Goal: Task Accomplishment & Management: Complete application form

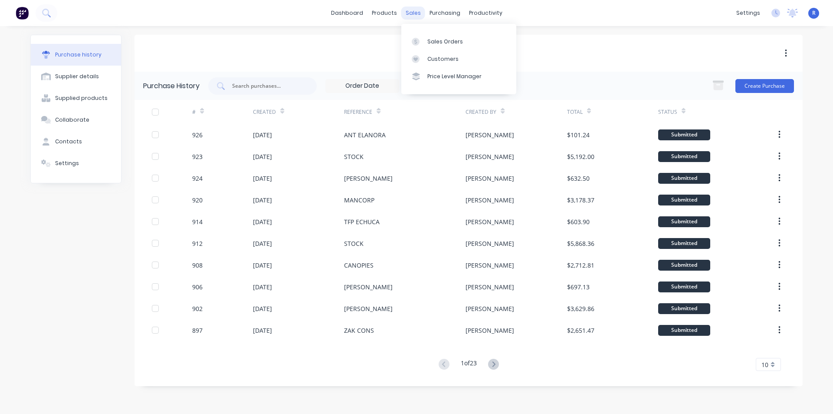
click at [418, 14] on div "sales" at bounding box center [413, 13] width 24 height 13
click at [426, 40] on link "Sales Orders" at bounding box center [458, 41] width 115 height 17
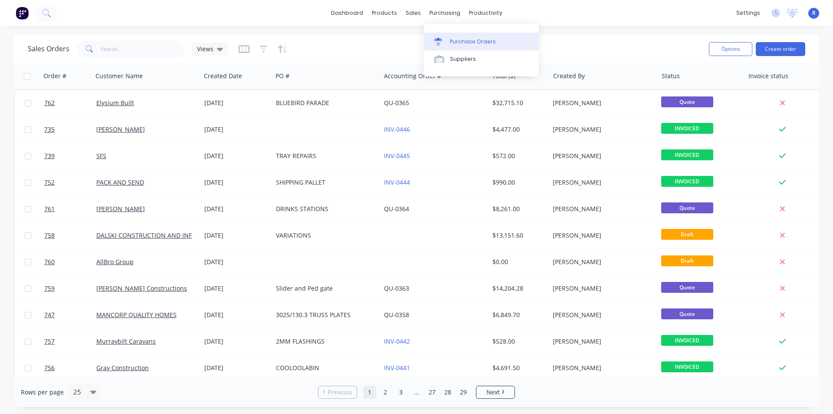
click at [450, 43] on div "Purchase Orders" at bounding box center [473, 42] width 46 height 8
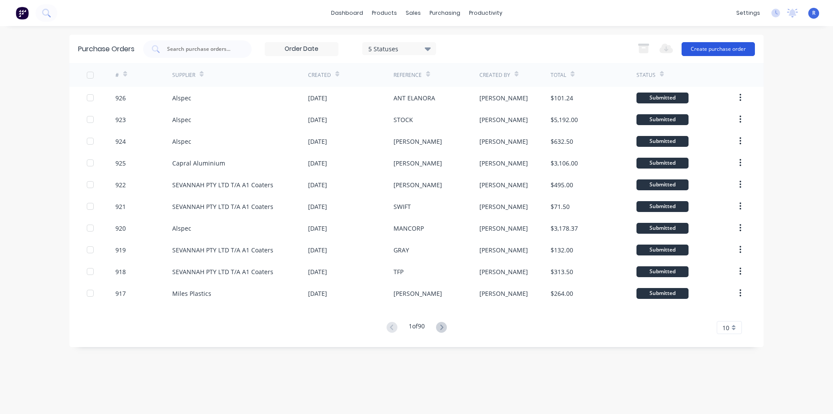
click at [703, 47] on button "Create purchase order" at bounding box center [718, 49] width 73 height 14
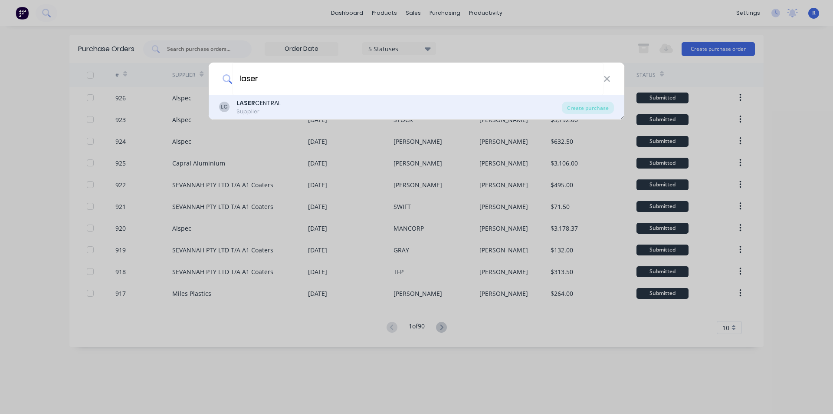
type input "laser"
click at [267, 106] on div "LASER CENTRAL" at bounding box center [258, 102] width 44 height 9
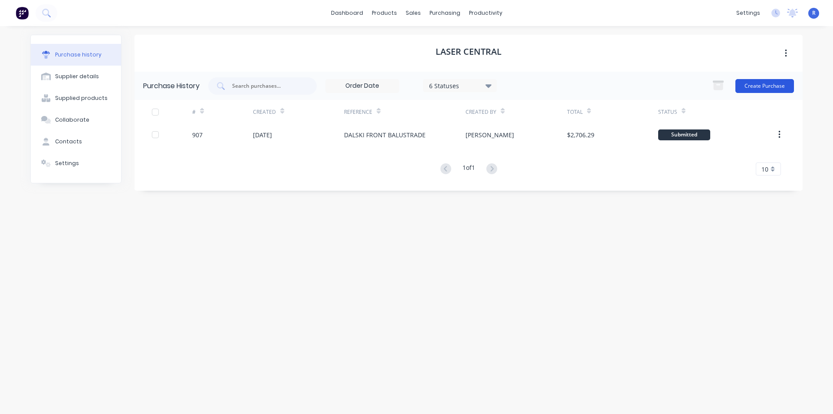
click at [759, 82] on button "Create Purchase" at bounding box center [764, 86] width 59 height 14
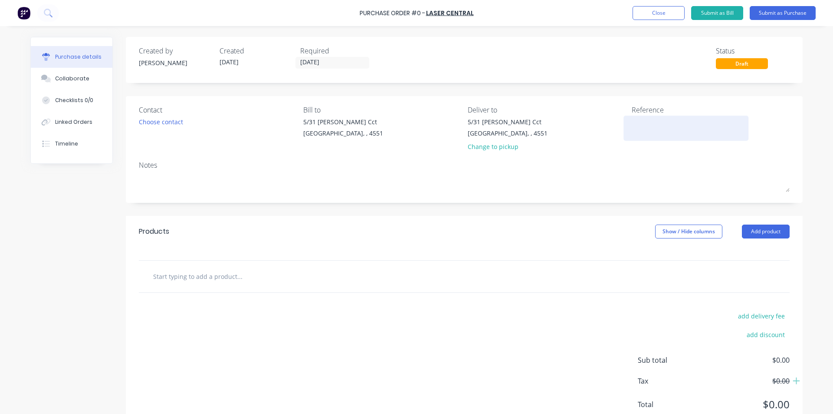
click at [636, 124] on textarea at bounding box center [686, 127] width 108 height 20
type textarea "x"
type textarea "D"
type textarea "x"
type textarea "DA"
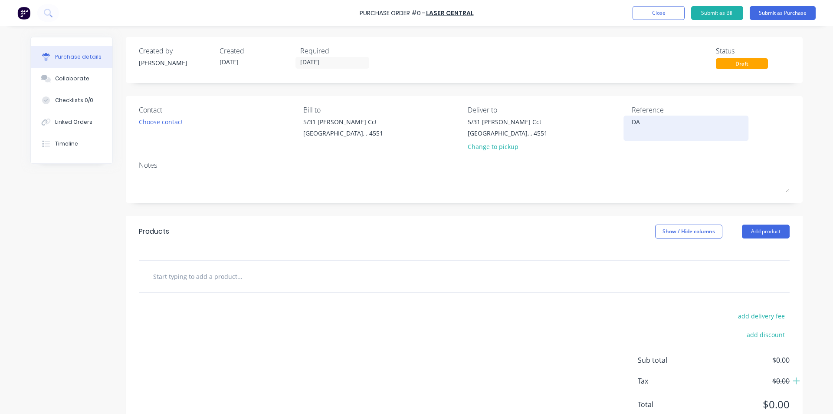
type textarea "x"
type textarea "DAL"
type textarea "x"
type textarea "DALS"
type textarea "x"
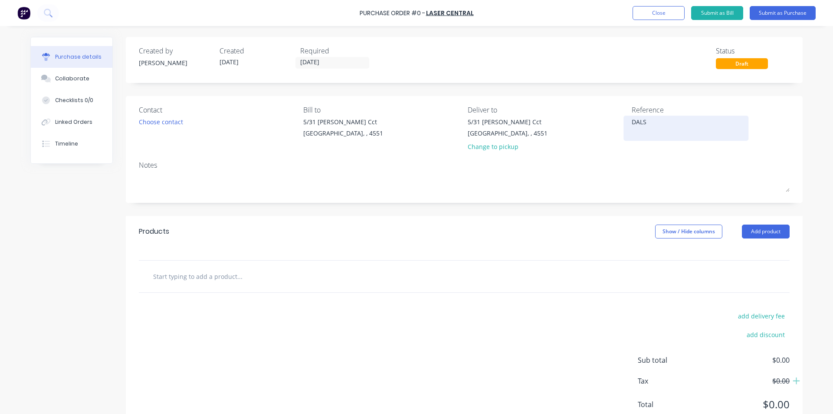
type textarea "DALSK"
type textarea "x"
type textarea "DALSKI"
type textarea "x"
type textarea "DALSKI"
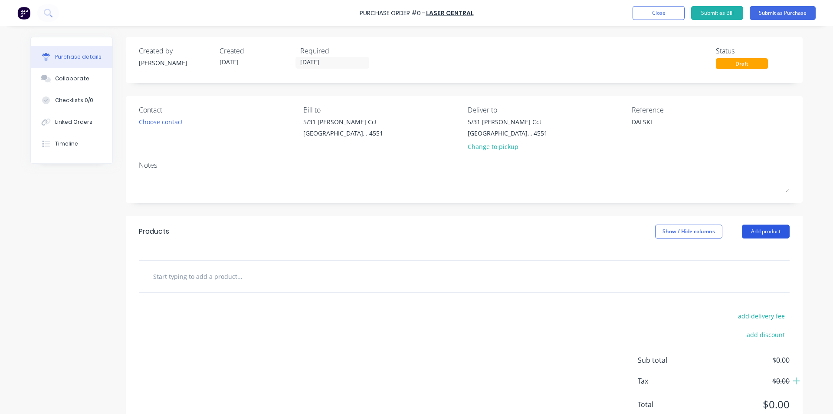
click at [759, 228] on button "Add product" at bounding box center [766, 231] width 48 height 14
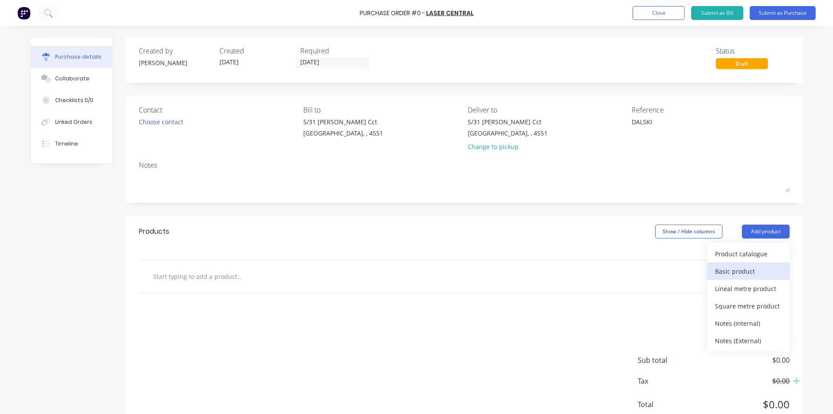
click at [741, 269] on div "Basic product" at bounding box center [748, 271] width 67 height 13
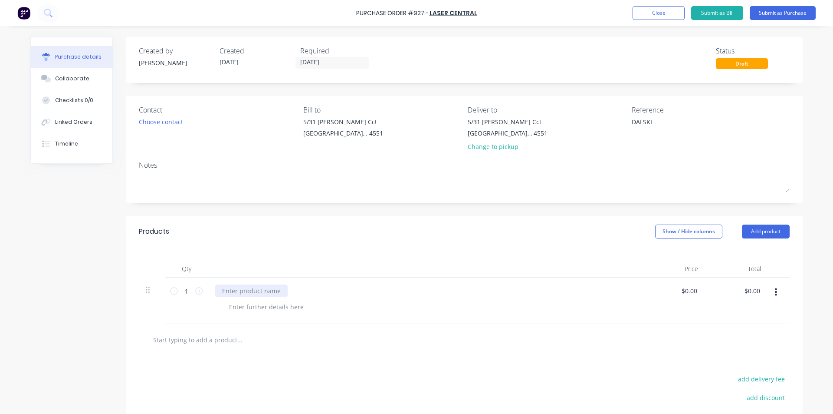
type textarea "x"
click at [234, 291] on div at bounding box center [251, 290] width 72 height 13
click at [307, 293] on div "PLATES AS PER QUOTATION #" at bounding box center [264, 290] width 99 height 13
click at [338, 239] on div "Products Show / Hide columns Add product" at bounding box center [464, 231] width 677 height 31
type textarea "x"
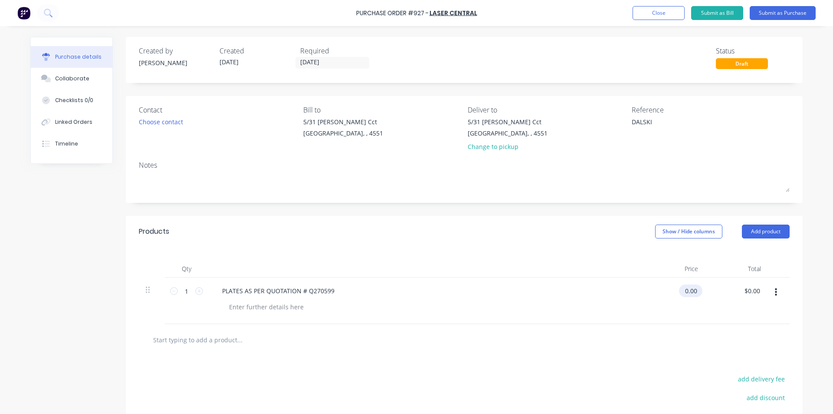
click at [692, 291] on input "0.00" at bounding box center [689, 290] width 20 height 13
click at [606, 341] on div at bounding box center [464, 339] width 637 height 17
click at [686, 292] on input "0.00" at bounding box center [689, 290] width 20 height 13
drag, startPoint x: 695, startPoint y: 292, endPoint x: 674, endPoint y: 294, distance: 21.4
click at [674, 294] on div "0.00 0.00" at bounding box center [673, 300] width 63 height 46
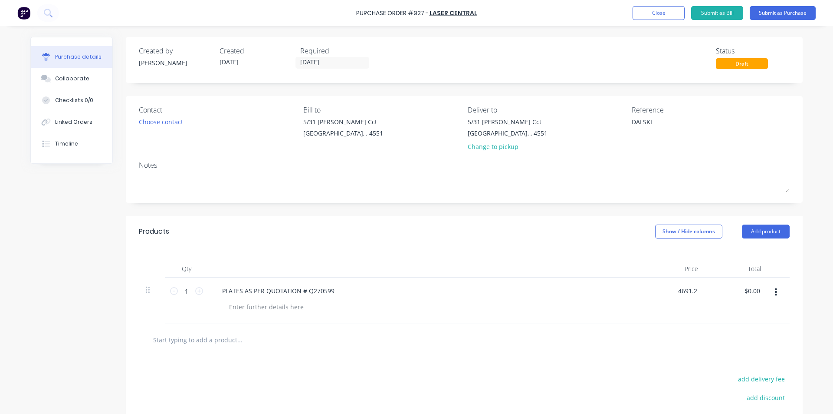
type input "$4,691.20"
click at [611, 332] on div at bounding box center [464, 339] width 637 height 17
click at [779, 12] on button "Submit as Purchase" at bounding box center [783, 13] width 66 height 14
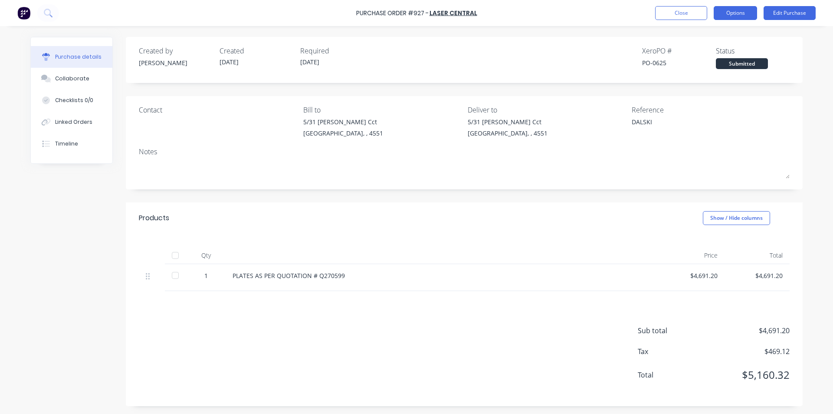
click at [732, 14] on button "Options" at bounding box center [735, 13] width 43 height 14
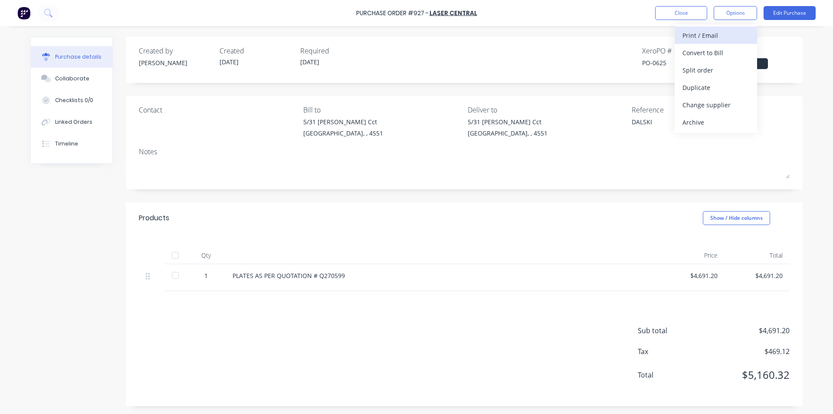
click at [716, 34] on div "Print / Email" at bounding box center [716, 35] width 67 height 13
click at [707, 55] on div "With pricing" at bounding box center [716, 52] width 67 height 13
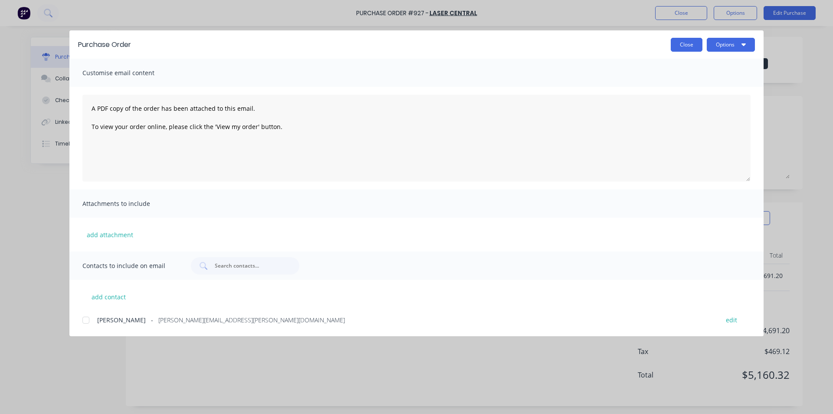
click at [685, 46] on button "Close" at bounding box center [687, 45] width 32 height 14
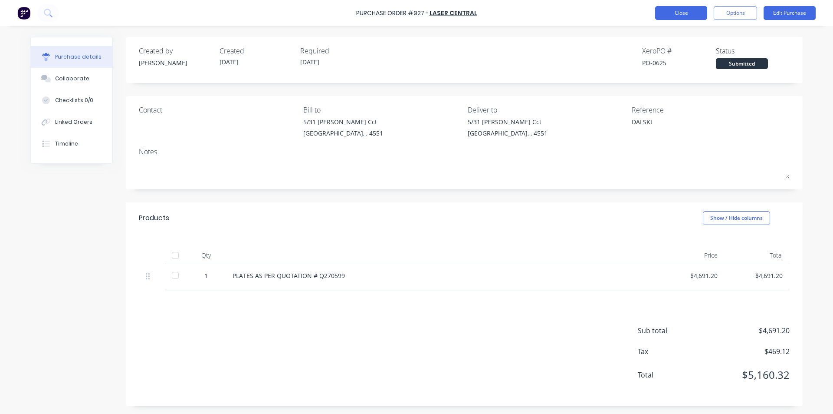
click at [680, 14] on button "Close" at bounding box center [681, 13] width 52 height 14
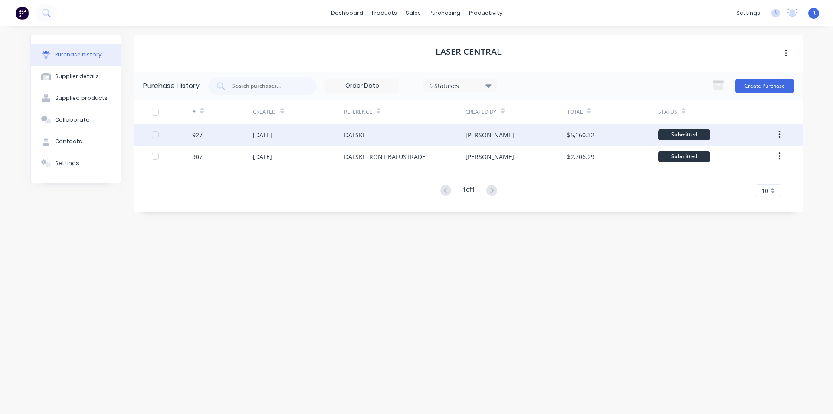
click at [578, 137] on div "$5,160.32" at bounding box center [580, 134] width 27 height 9
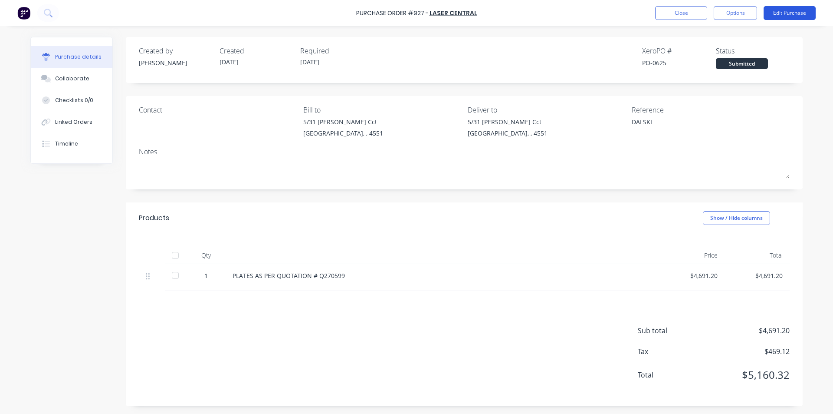
click at [781, 12] on button "Edit Purchase" at bounding box center [790, 13] width 52 height 14
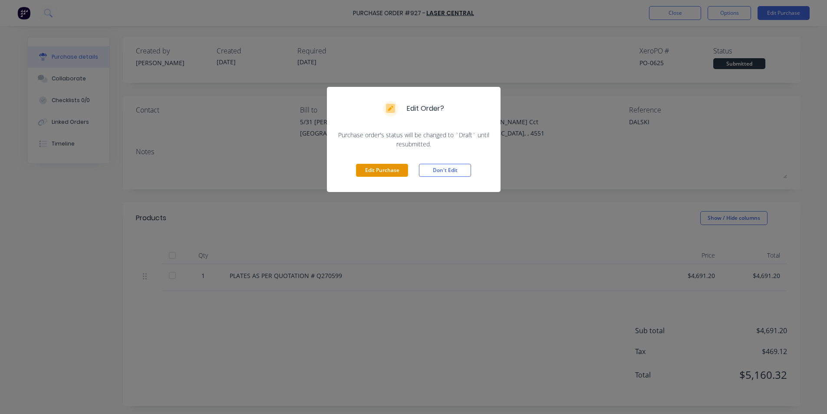
click at [373, 167] on button "Edit Purchase" at bounding box center [382, 170] width 52 height 13
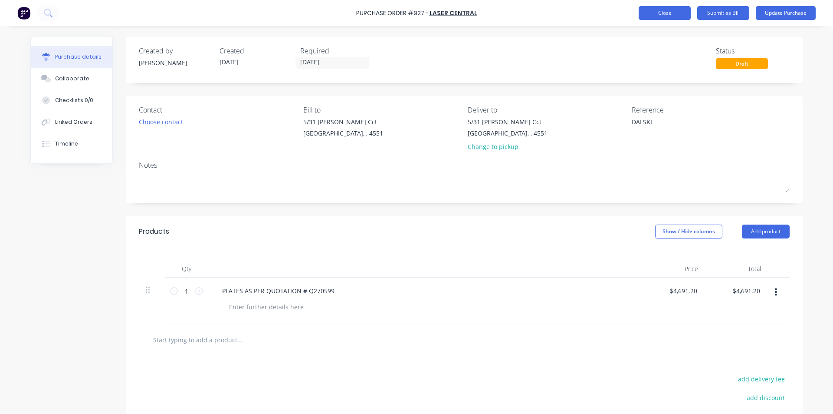
click at [665, 13] on button "Close" at bounding box center [665, 13] width 52 height 14
